Goal: Information Seeking & Learning: Learn about a topic

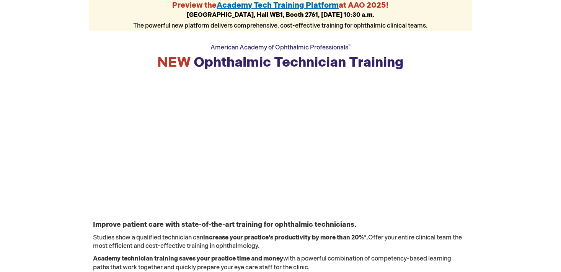
scroll to position [191, 0]
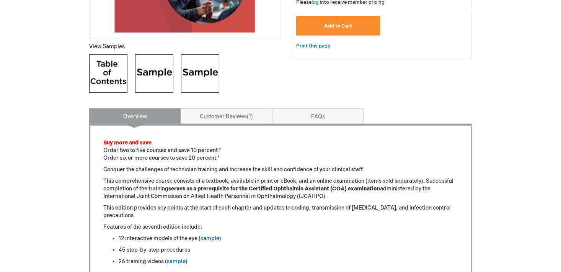
scroll to position [268, 0]
click at [251, 119] on span "1" at bounding box center [250, 116] width 6 height 7
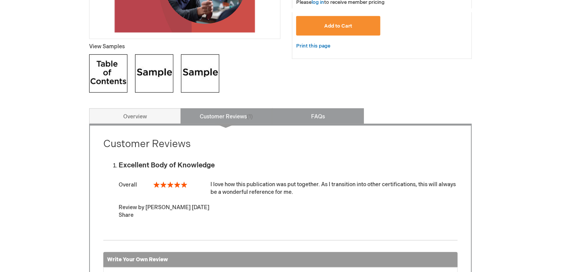
click at [310, 119] on link "FAQs" at bounding box center [318, 115] width 92 height 15
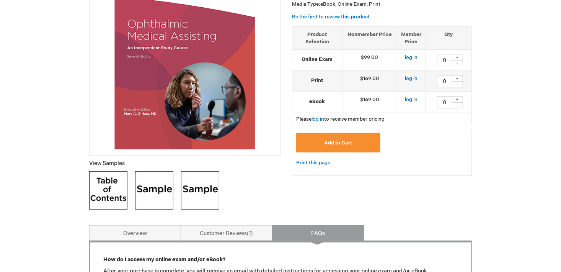
scroll to position [146, 0]
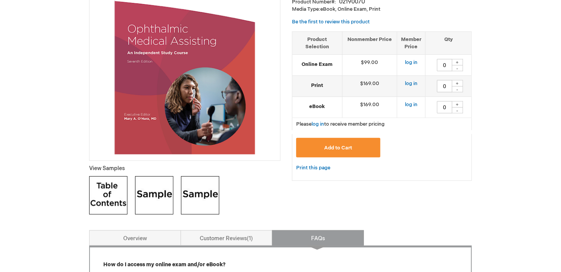
click at [157, 203] on img at bounding box center [154, 195] width 38 height 38
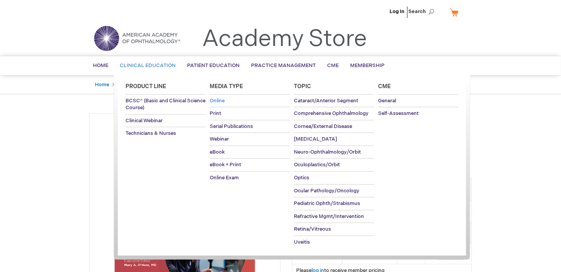
click at [219, 102] on span "Online" at bounding box center [217, 101] width 15 height 6
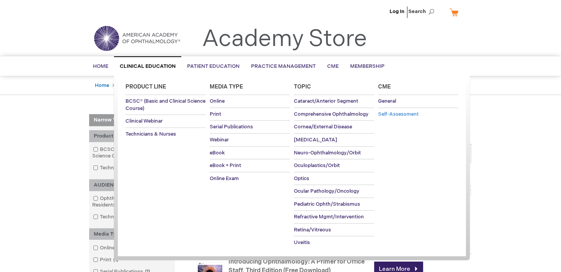
click at [405, 113] on span "Self-Assessment" at bounding box center [398, 114] width 41 height 6
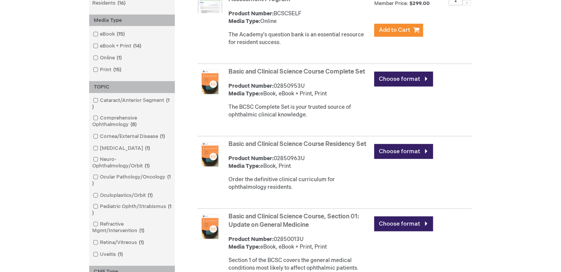
scroll to position [191, 0]
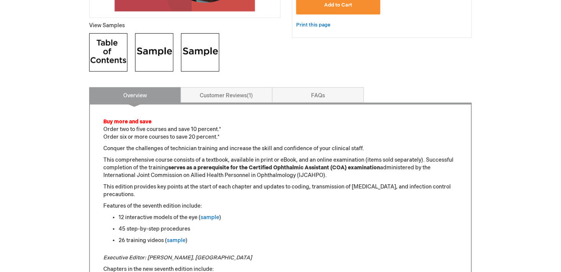
scroll to position [306, 0]
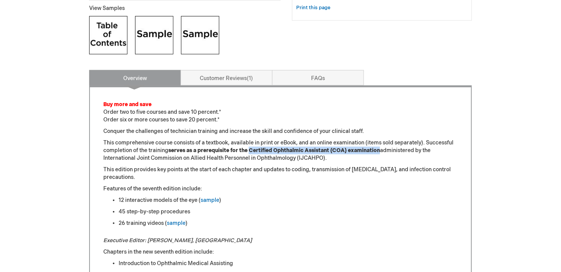
drag, startPoint x: 380, startPoint y: 152, endPoint x: 251, endPoint y: 149, distance: 129.1
click at [251, 149] on strong "serves as a prerequisite for the Certified Ophthalmic Assistant (COA) examinati…" at bounding box center [274, 150] width 212 height 7
